Goal: Task Accomplishment & Management: Manage account settings

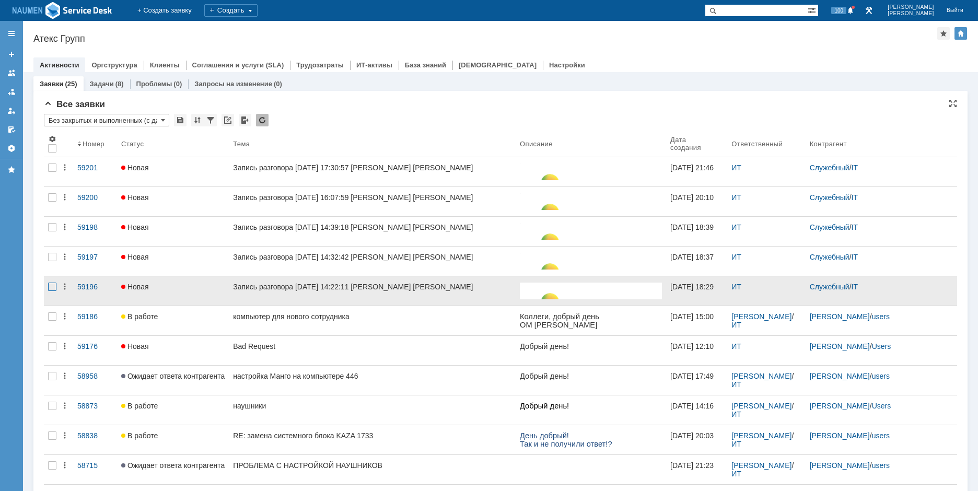
click at [55, 287] on div at bounding box center [52, 287] width 8 height 8
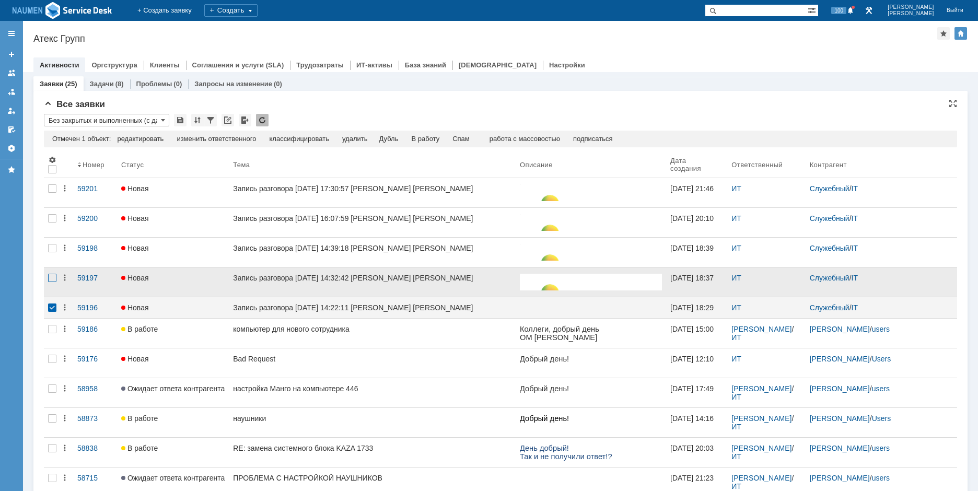
click at [53, 281] on div at bounding box center [52, 278] width 8 height 8
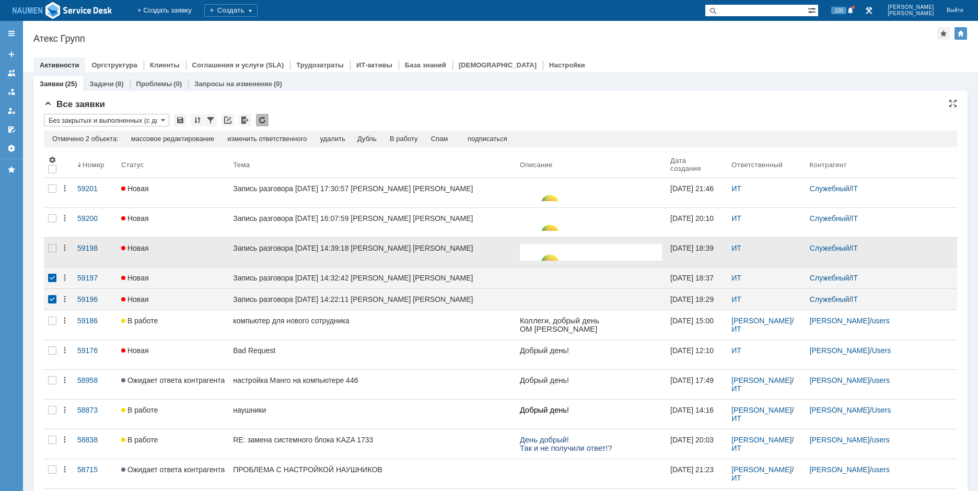
click at [58, 248] on div at bounding box center [52, 252] width 17 height 29
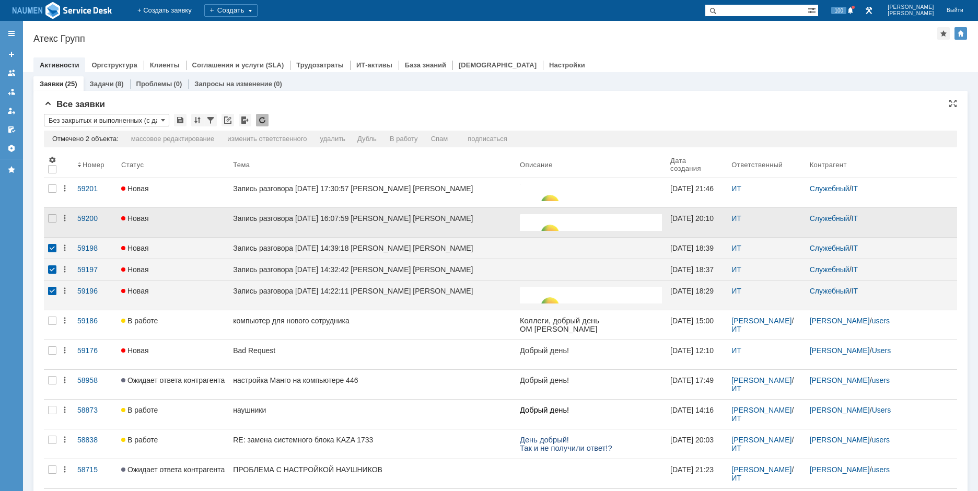
click at [50, 226] on div at bounding box center [52, 222] width 17 height 29
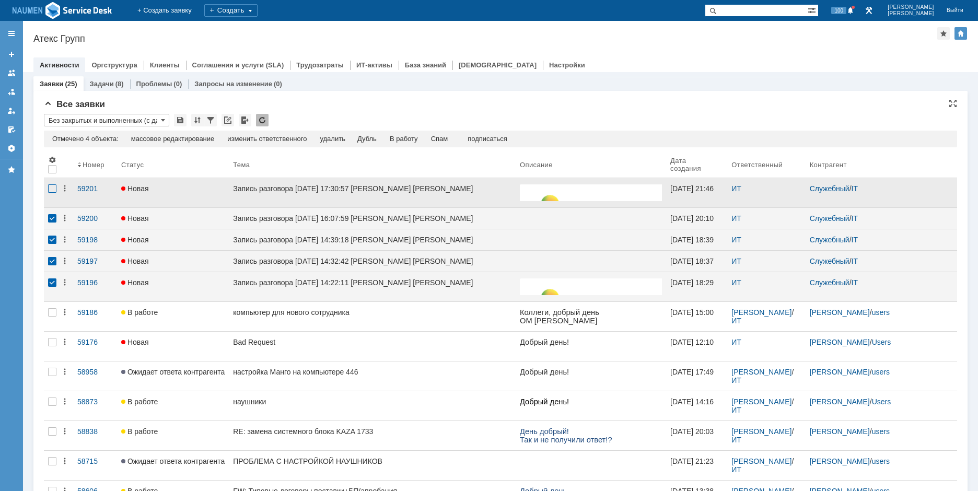
click at [54, 191] on div at bounding box center [52, 188] width 8 height 8
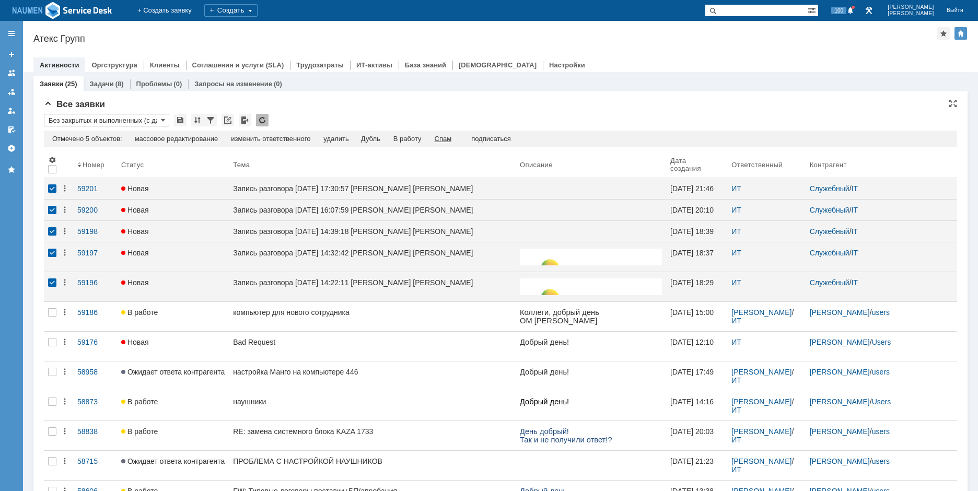
click at [452, 141] on div "Спам" at bounding box center [443, 139] width 17 height 8
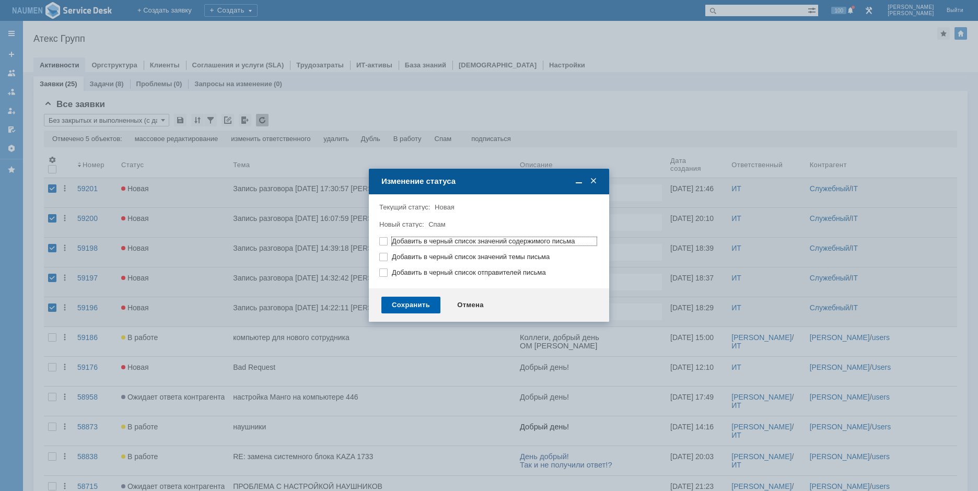
click at [403, 310] on div "Сохранить" at bounding box center [410, 305] width 59 height 17
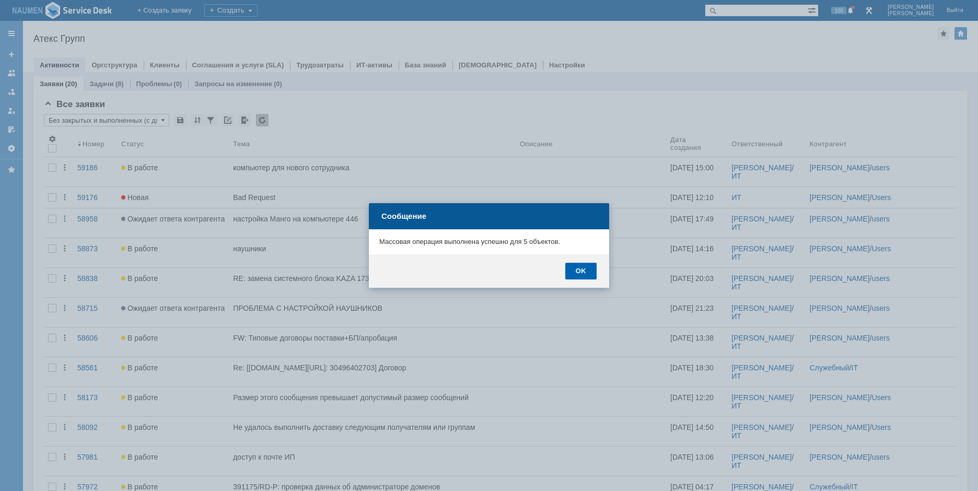
click at [588, 266] on div "OK" at bounding box center [580, 271] width 31 height 17
